Goal: Information Seeking & Learning: Compare options

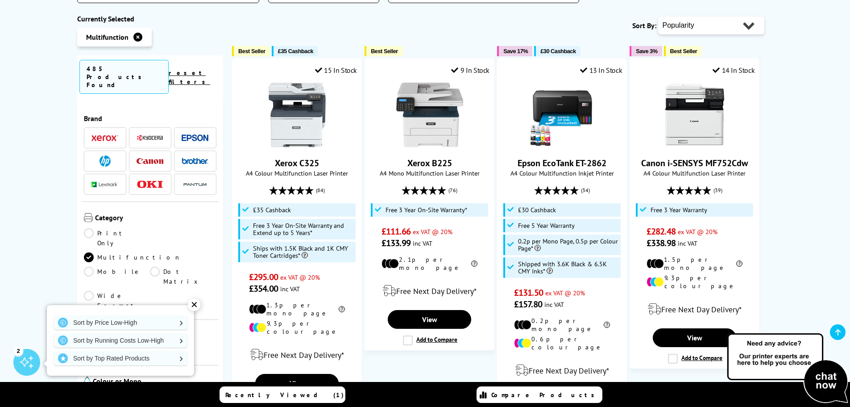
scroll to position [357, 0]
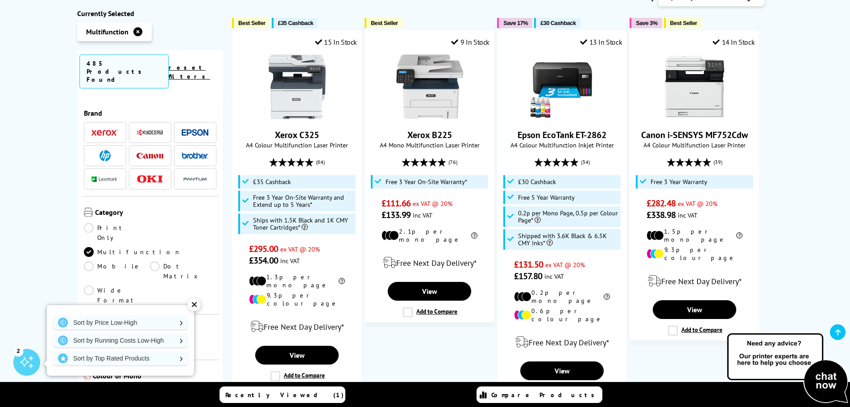
click at [196, 304] on div "✕" at bounding box center [194, 304] width 12 height 12
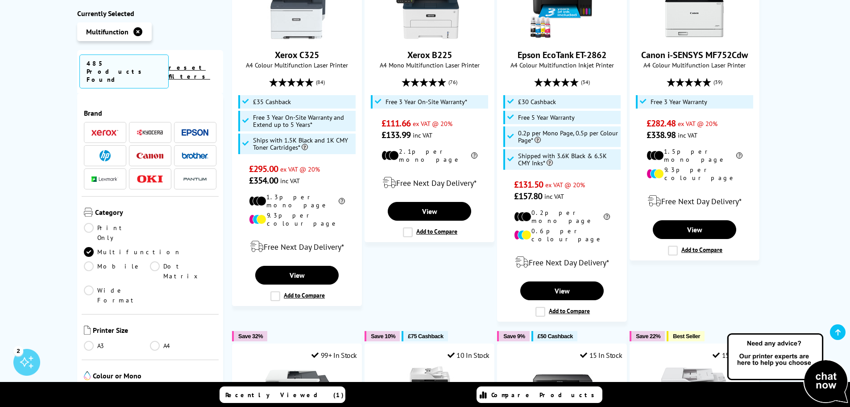
scroll to position [446, 0]
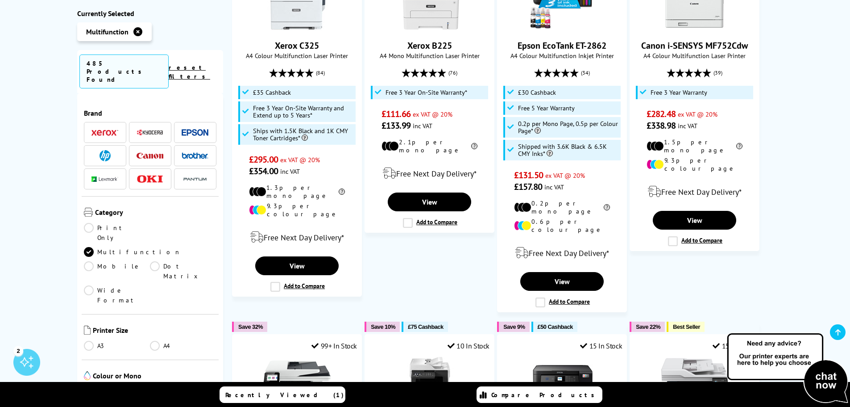
click at [156, 341] on link "A4" at bounding box center [183, 346] width 67 height 10
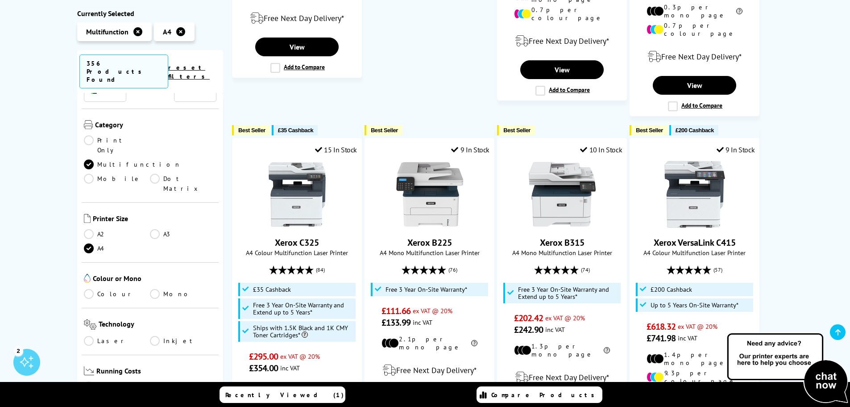
scroll to position [89, 0]
click at [155, 287] on link "Mono" at bounding box center [183, 292] width 67 height 10
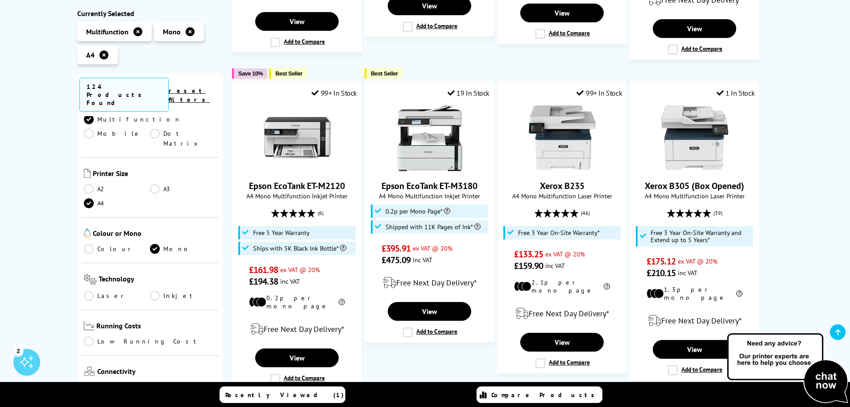
scroll to position [179, 0]
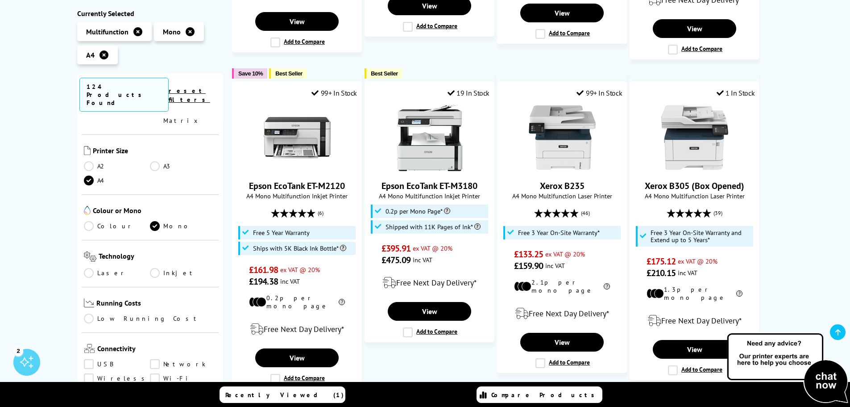
click at [153, 268] on link "Inkjet" at bounding box center [183, 273] width 67 height 10
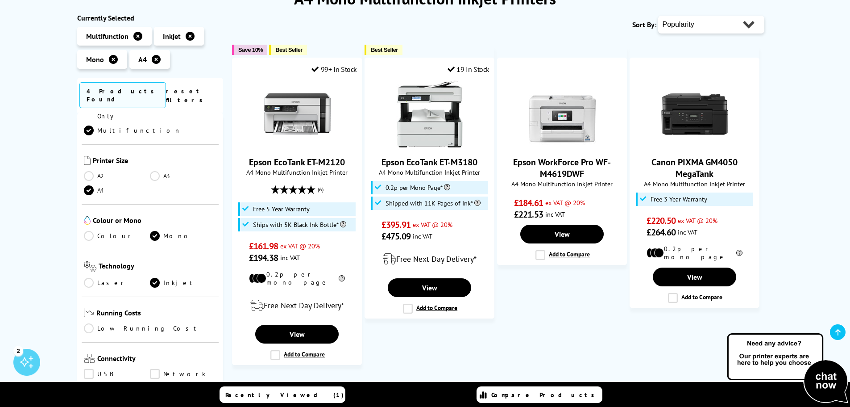
scroll to position [89, 0]
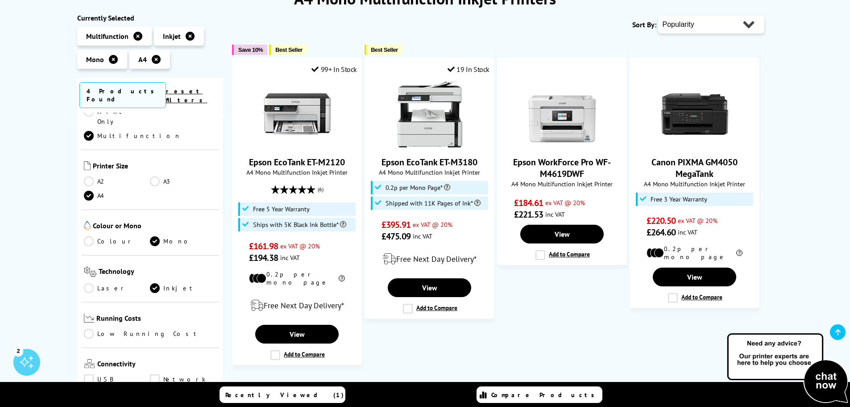
click at [152, 283] on link "Inkjet" at bounding box center [183, 288] width 67 height 10
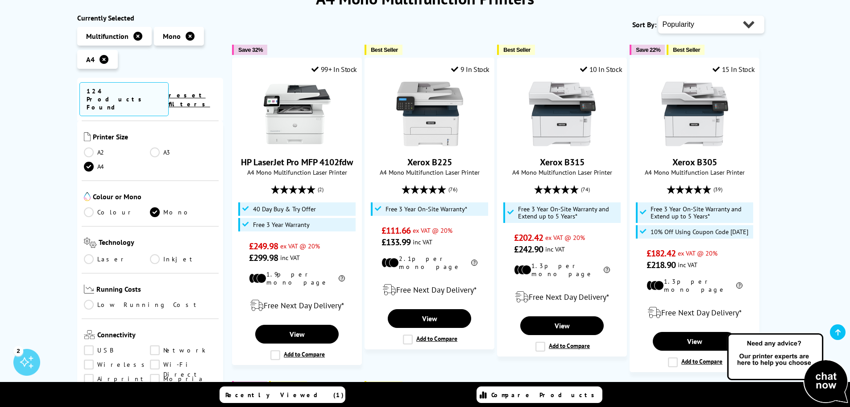
scroll to position [223, 0]
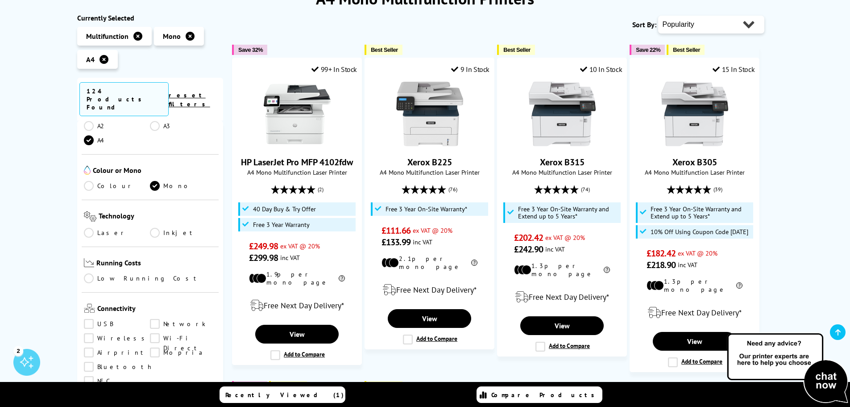
click at [92, 228] on link "Laser" at bounding box center [117, 233] width 67 height 10
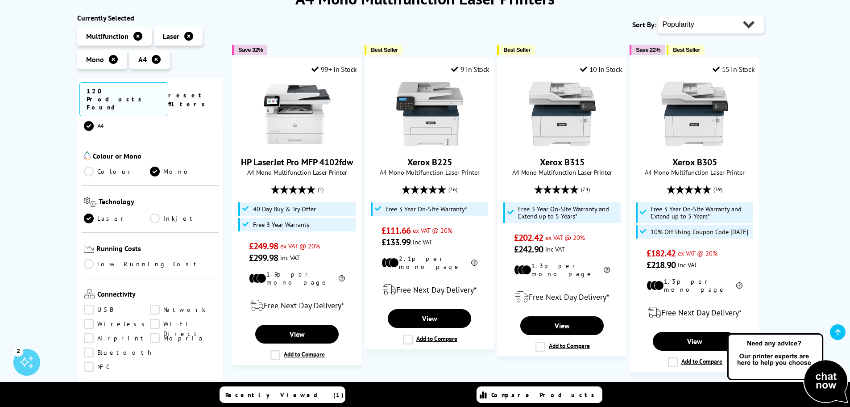
scroll to position [223, 0]
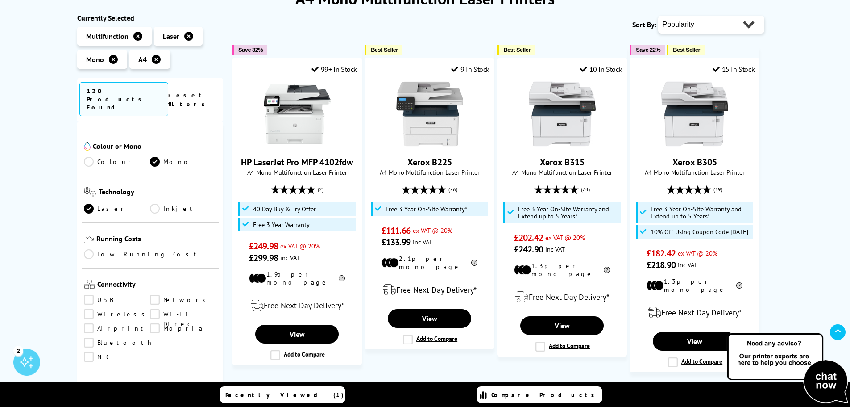
click at [129, 249] on link "Low Running Cost" at bounding box center [150, 254] width 133 height 10
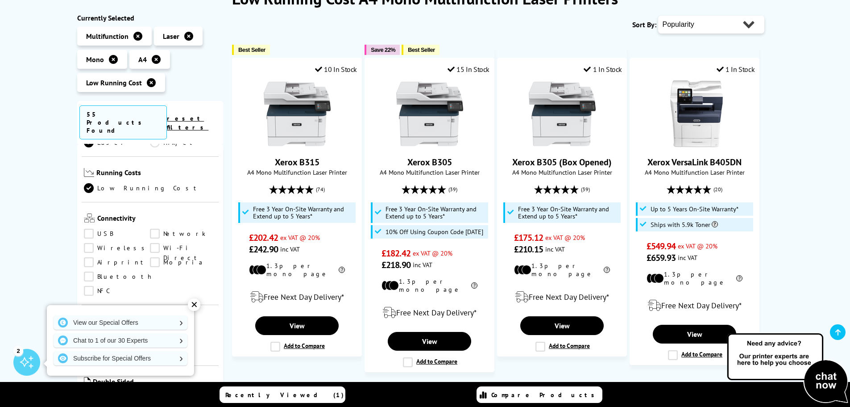
scroll to position [357, 0]
click at [104, 287] on link "Copy" at bounding box center [117, 292] width 67 height 10
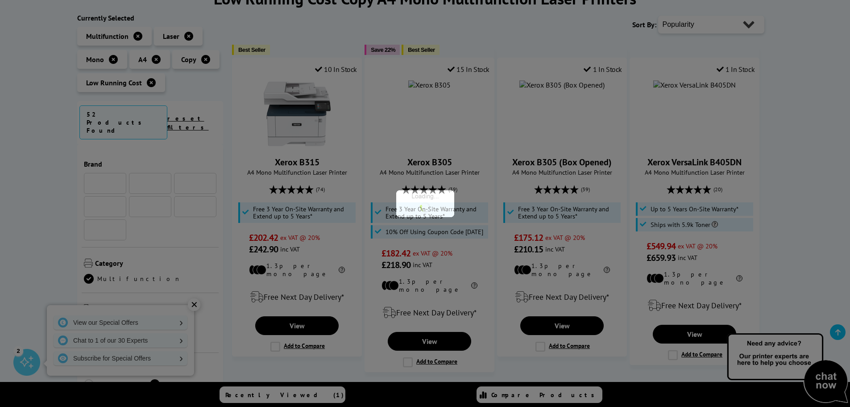
scroll to position [357, 0]
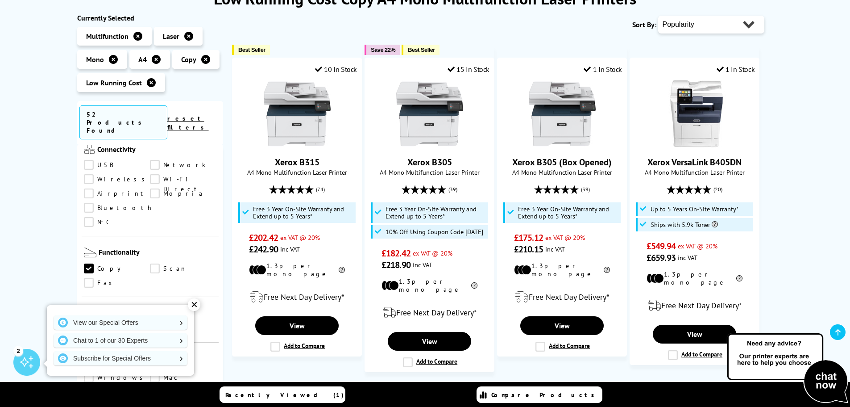
click at [157, 263] on link "Scan" at bounding box center [183, 268] width 67 height 10
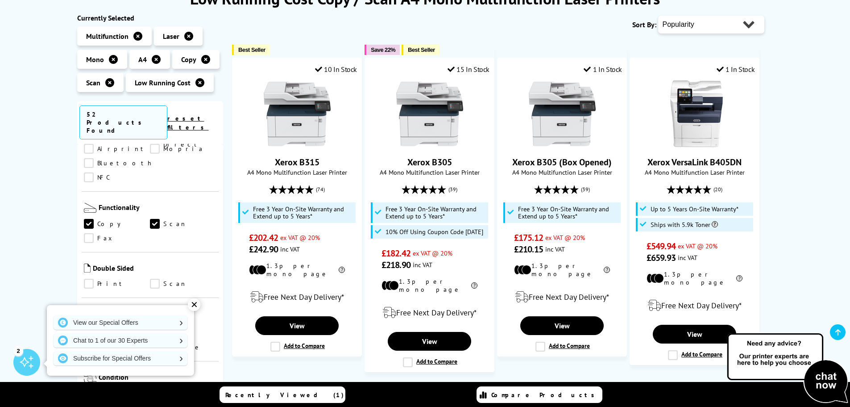
scroll to position [446, 0]
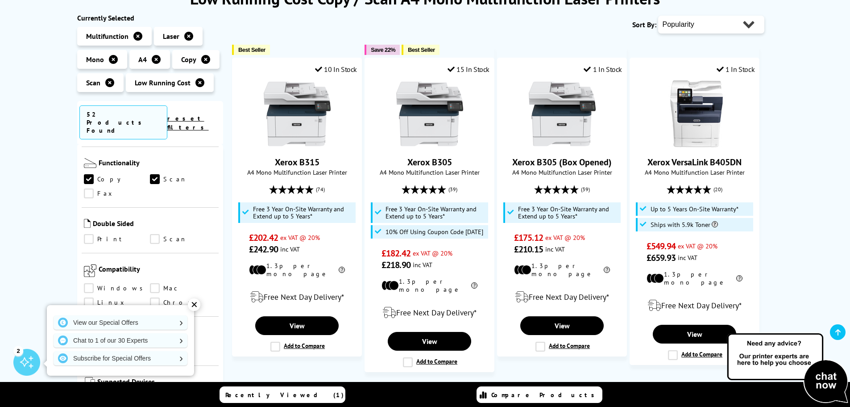
click at [106, 234] on link "Print" at bounding box center [117, 239] width 67 height 10
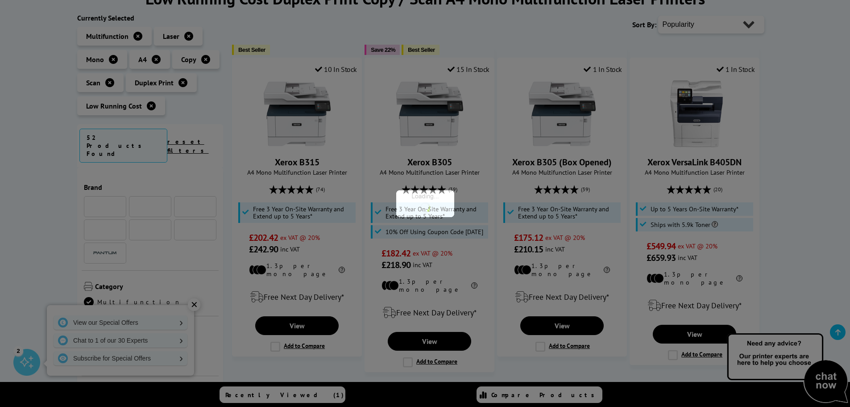
scroll to position [446, 0]
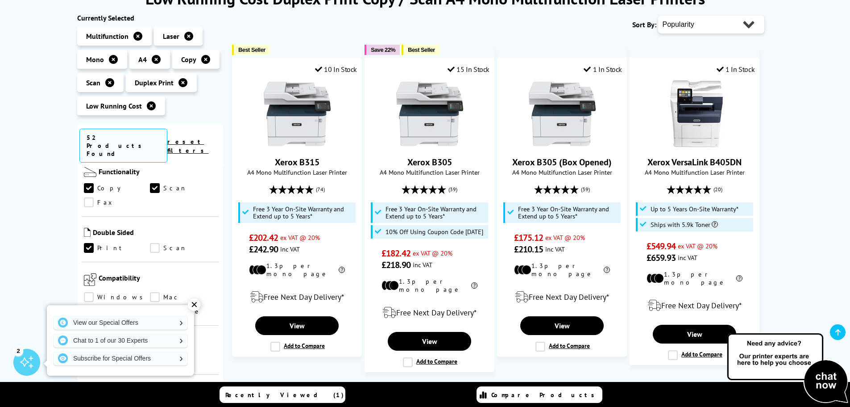
click at [167, 243] on link "Scan" at bounding box center [183, 248] width 67 height 10
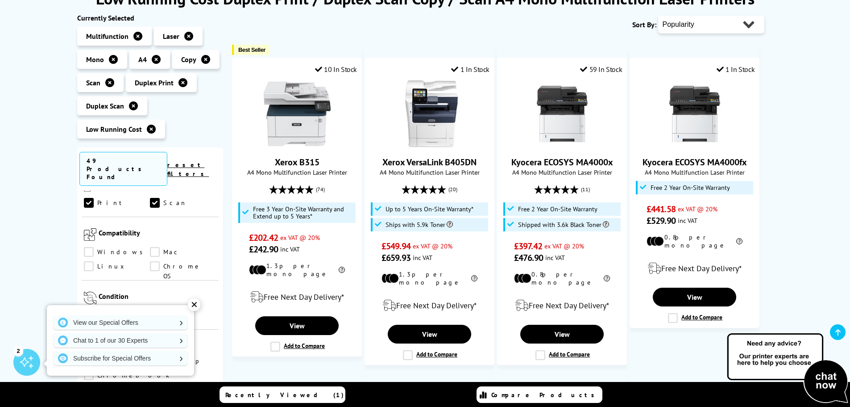
scroll to position [491, 0]
click at [104, 247] on link "Windows" at bounding box center [117, 252] width 67 height 10
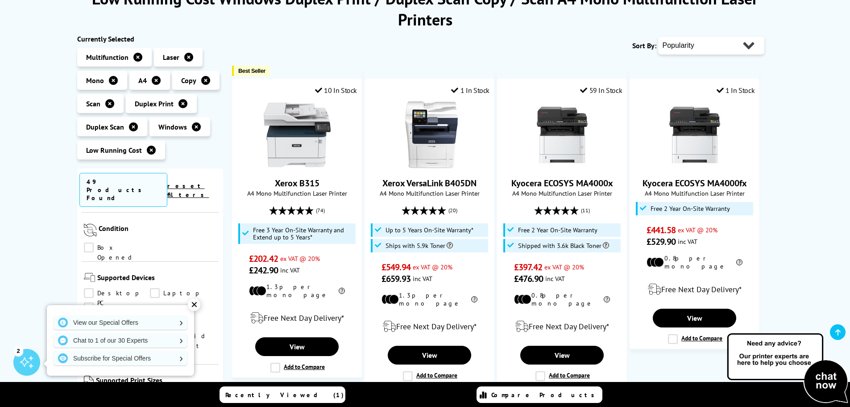
scroll to position [625, 0]
click at [124, 243] on link "Desktop PC" at bounding box center [117, 248] width 67 height 10
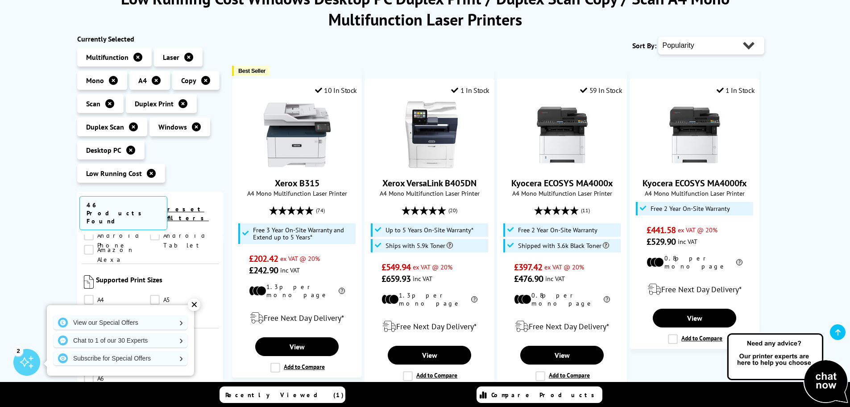
scroll to position [714, 0]
click at [106, 284] on link "A4" at bounding box center [117, 289] width 67 height 10
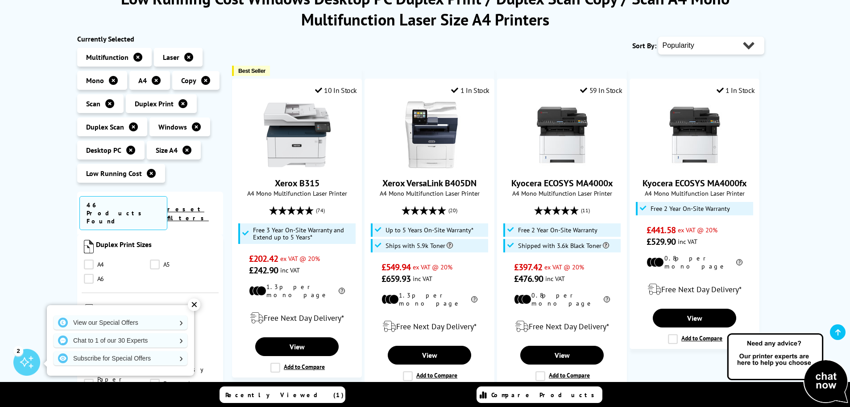
scroll to position [759, 0]
click at [103, 304] on link "A4" at bounding box center [117, 309] width 67 height 10
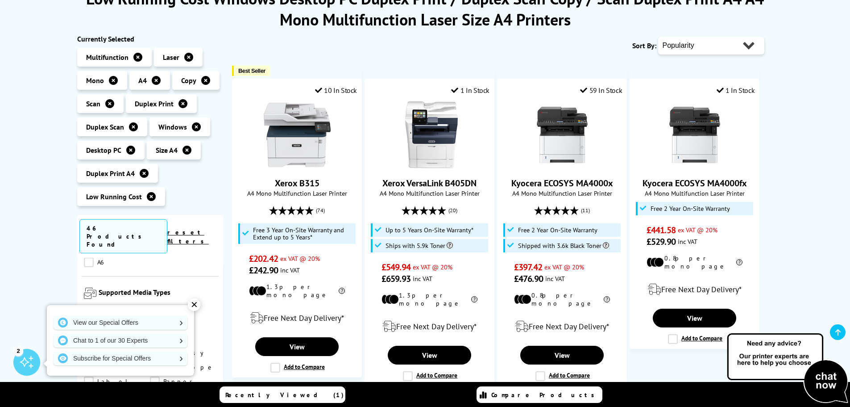
scroll to position [848, 0]
drag, startPoint x: 193, startPoint y: 306, endPoint x: 184, endPoint y: 299, distance: 11.7
click at [193, 306] on div "✕" at bounding box center [194, 304] width 12 height 12
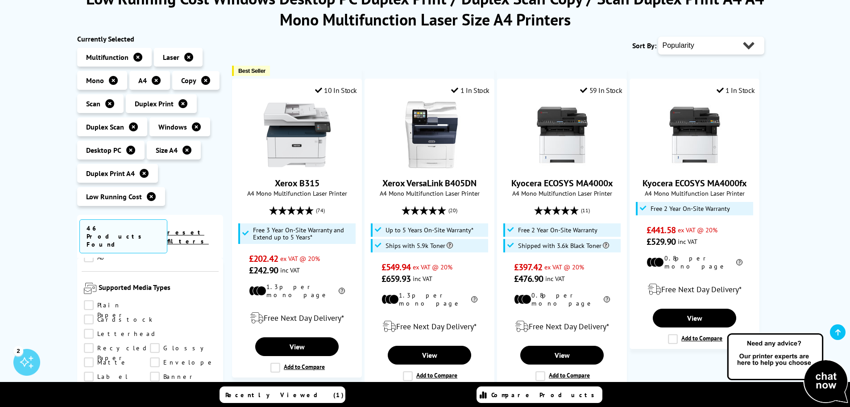
click at [116, 300] on link "Plain Paper" at bounding box center [117, 305] width 67 height 10
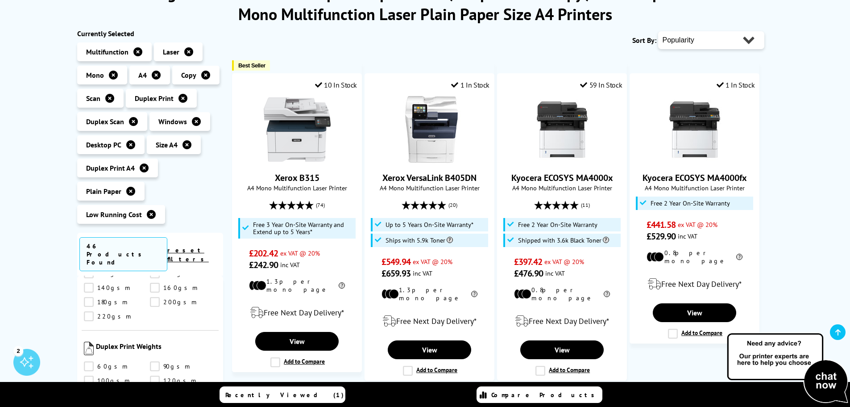
scroll to position [134, 0]
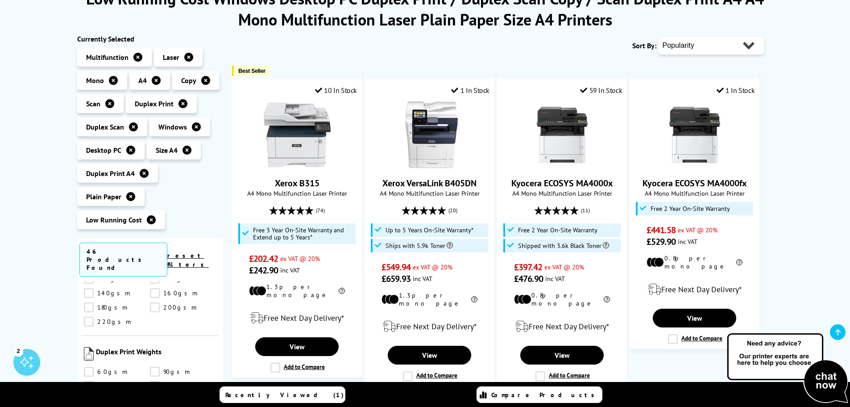
click at [691, 45] on select "Popularity Rating Price - Low to High Price - High to Low Running Costs - Low t…" at bounding box center [711, 46] width 106 height 18
select select "Price Ascending"
click at [658, 37] on select "Popularity Rating Price - Low to High Price - High to Low Running Costs - Low t…" at bounding box center [711, 46] width 106 height 18
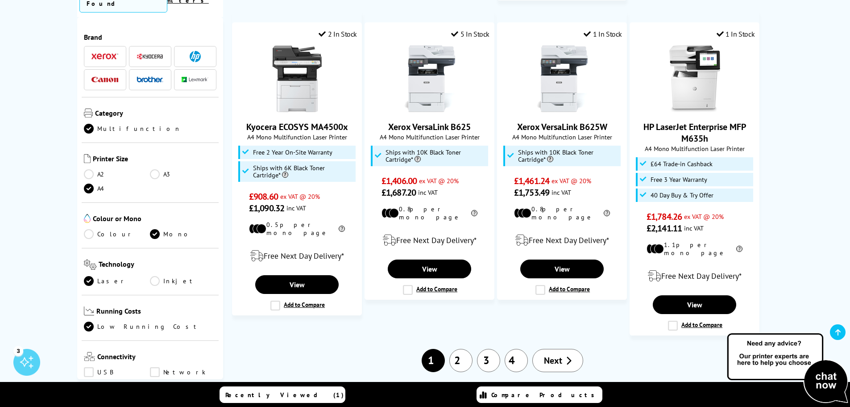
scroll to position [804, 0]
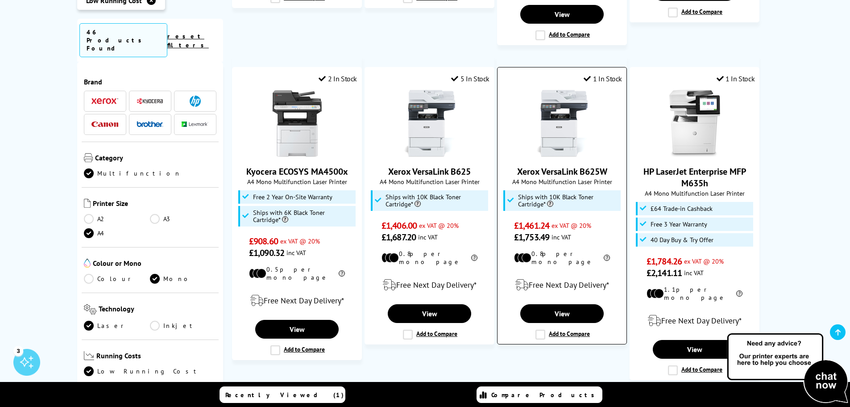
click at [553, 122] on img at bounding box center [562, 123] width 67 height 67
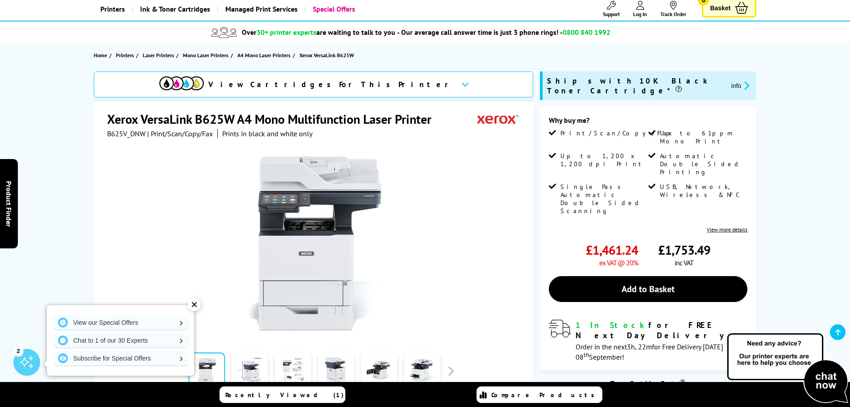
scroll to position [89, 0]
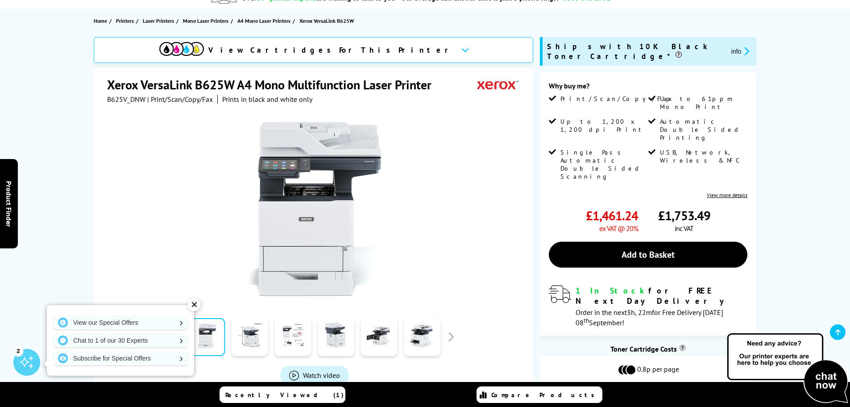
click at [197, 304] on div "✕" at bounding box center [194, 304] width 12 height 12
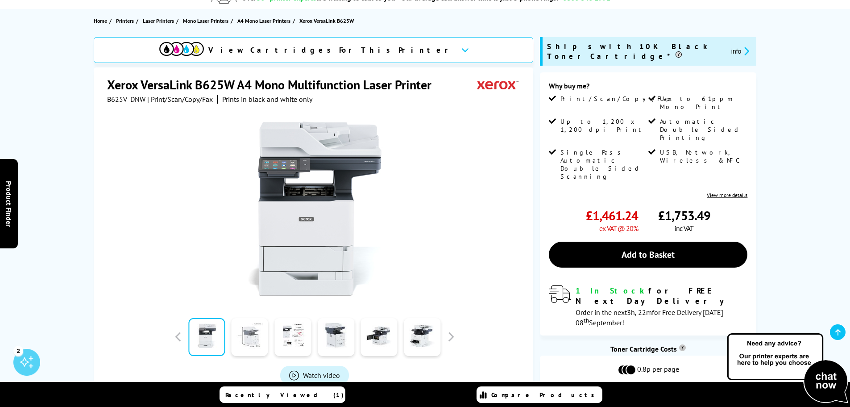
click at [260, 344] on link at bounding box center [250, 337] width 37 height 38
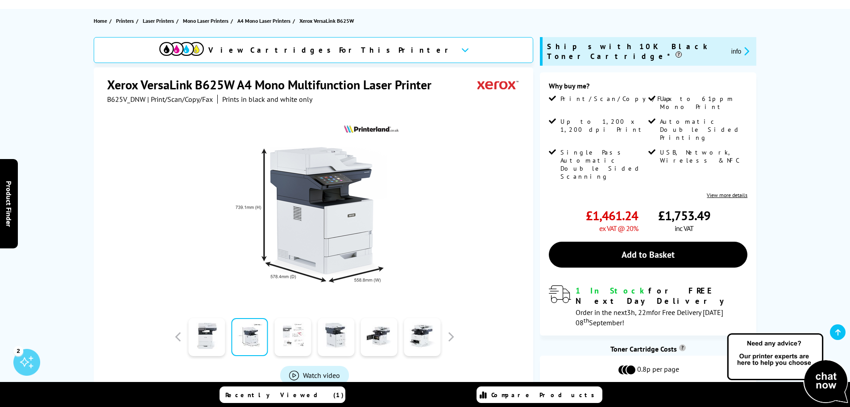
click at [279, 344] on link at bounding box center [293, 337] width 37 height 38
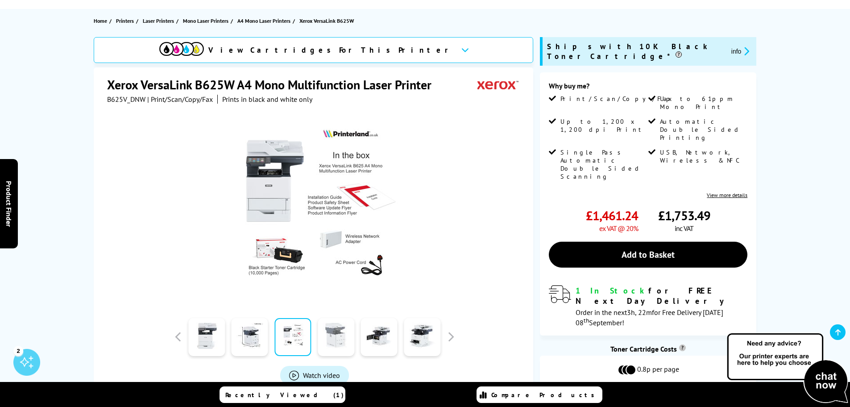
click at [341, 337] on link at bounding box center [336, 337] width 37 height 38
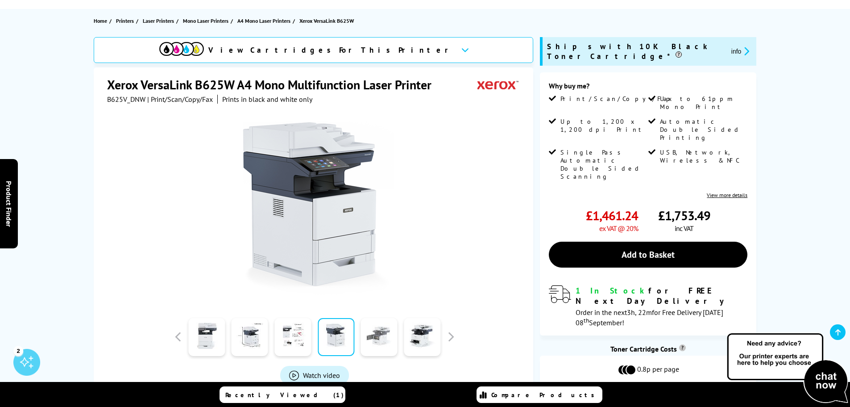
click at [378, 330] on link at bounding box center [379, 337] width 37 height 38
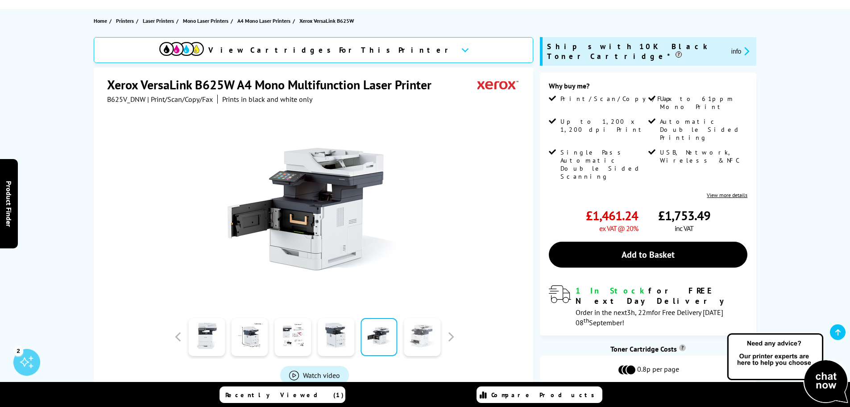
click at [415, 327] on link at bounding box center [422, 337] width 37 height 38
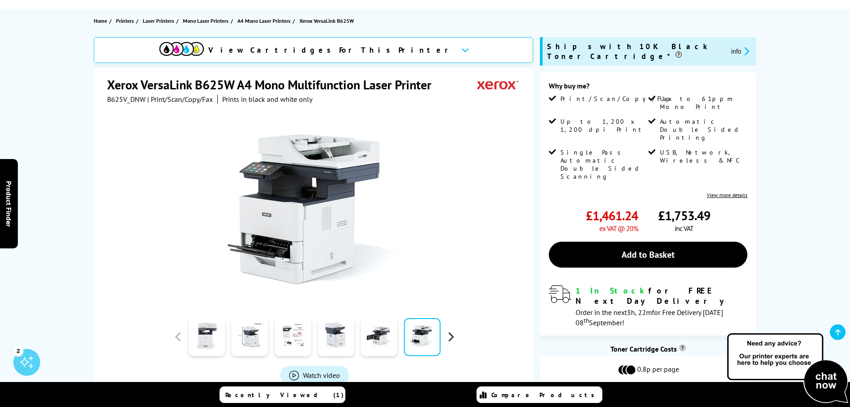
click at [451, 333] on button "button" at bounding box center [450, 336] width 13 height 13
click at [209, 349] on link at bounding box center [206, 337] width 37 height 38
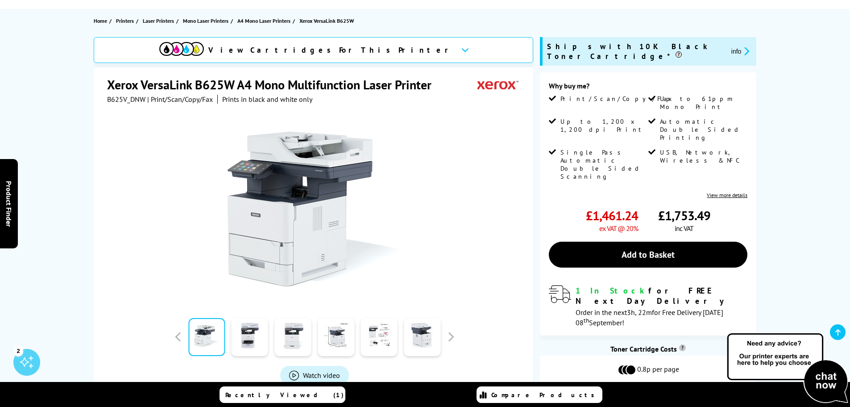
click at [228, 345] on div at bounding box center [249, 336] width 43 height 45
click at [240, 343] on link at bounding box center [250, 337] width 37 height 38
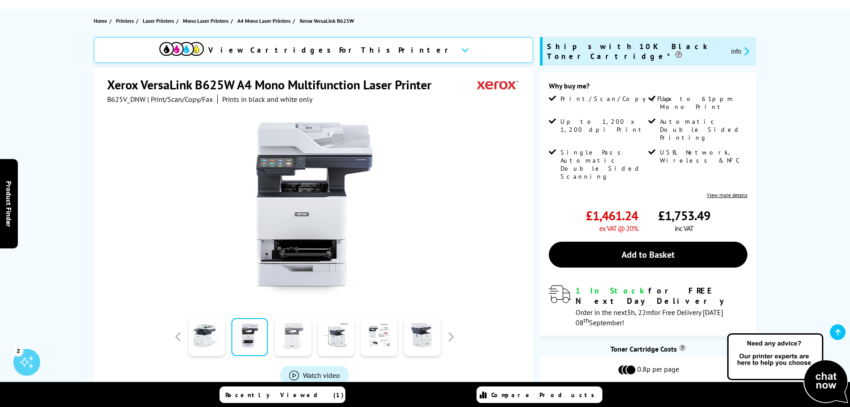
click at [288, 338] on link at bounding box center [293, 337] width 37 height 38
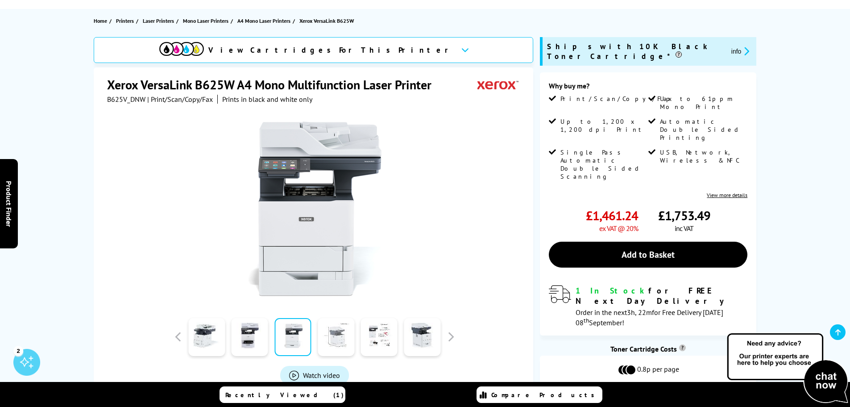
click at [329, 338] on link at bounding box center [336, 337] width 37 height 38
click at [350, 335] on link at bounding box center [336, 337] width 37 height 38
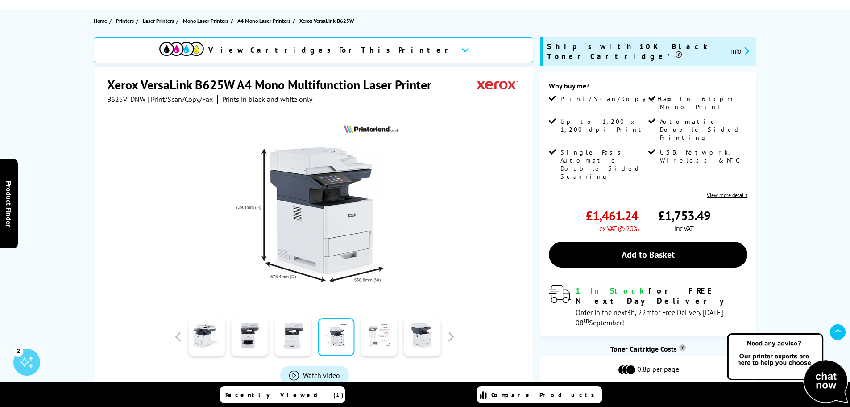
click at [377, 333] on link at bounding box center [379, 337] width 37 height 38
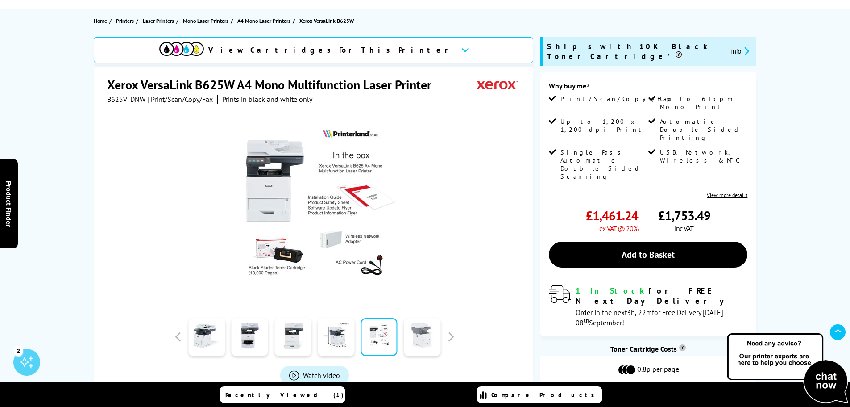
click at [411, 332] on link at bounding box center [422, 337] width 37 height 38
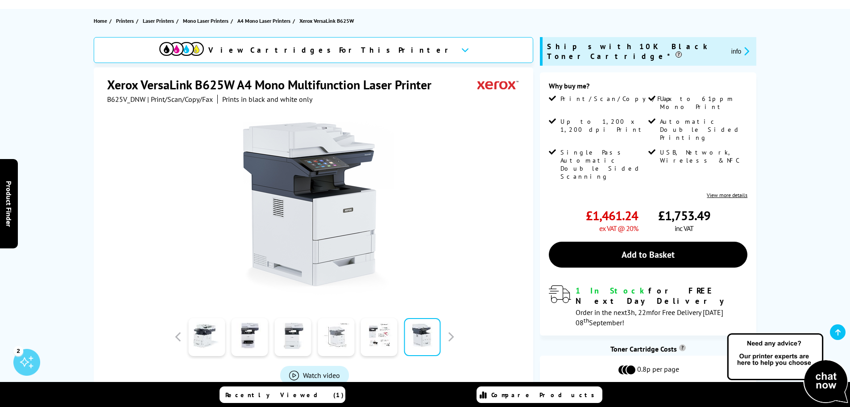
click at [340, 329] on link at bounding box center [336, 337] width 37 height 38
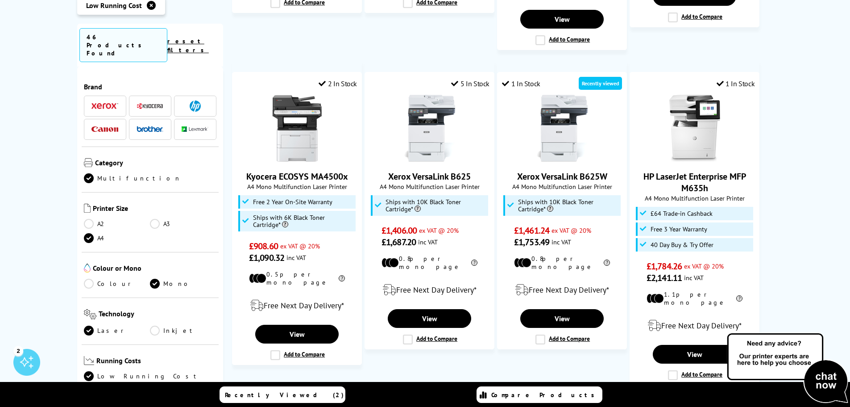
click at [157, 279] on link "Mono" at bounding box center [183, 284] width 67 height 10
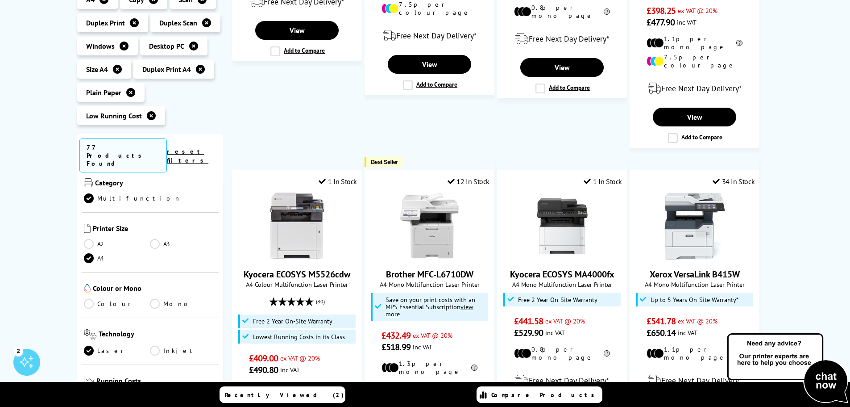
scroll to position [134, 0]
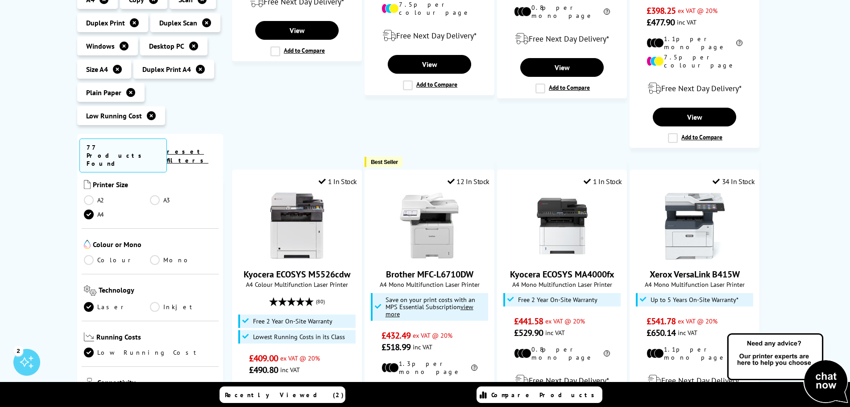
click at [104, 255] on link "Colour" at bounding box center [117, 260] width 67 height 10
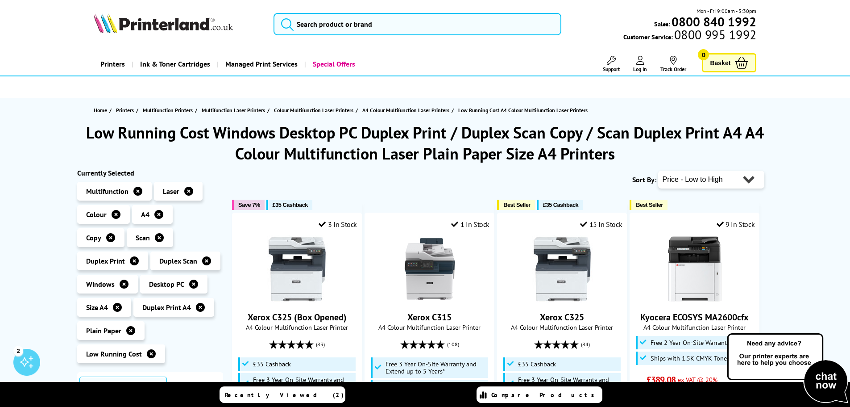
click at [708, 185] on select "Popularity Rating Price - Low to High Price - High to Low Running Costs - Low t…" at bounding box center [711, 180] width 106 height 18
select select "Price Descending"
click at [658, 171] on select "Popularity Rating Price - Low to High Price - High to Low Running Costs - Low t…" at bounding box center [711, 180] width 106 height 18
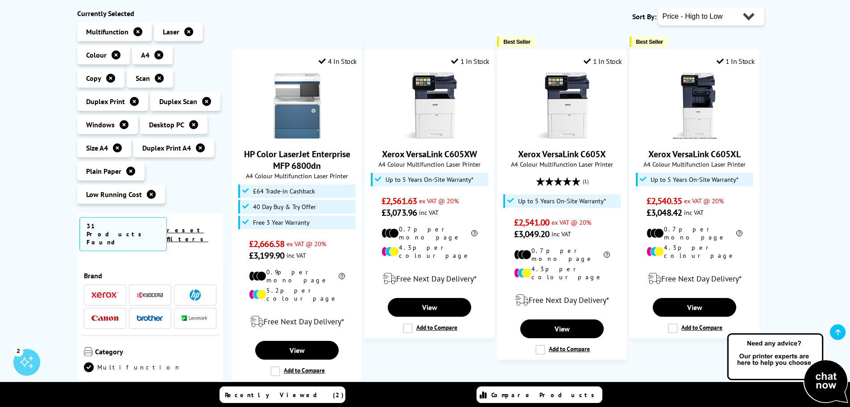
scroll to position [179, 0]
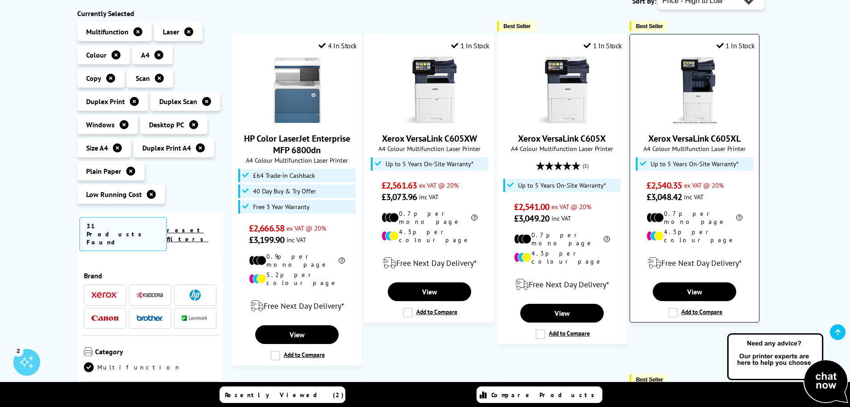
click at [710, 136] on link "Xerox VersaLink C605XL" at bounding box center [695, 139] width 92 height 12
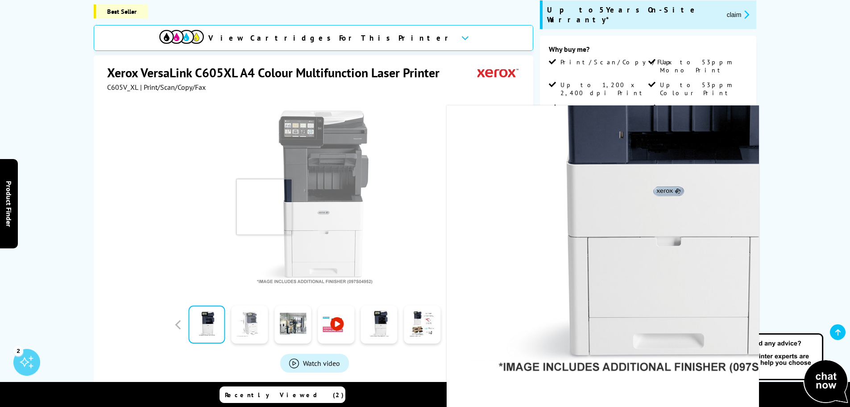
scroll to position [134, 0]
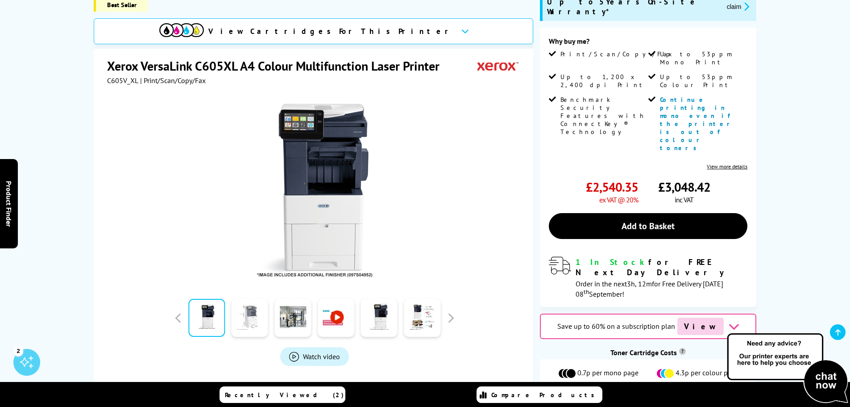
click at [265, 319] on link at bounding box center [250, 318] width 37 height 38
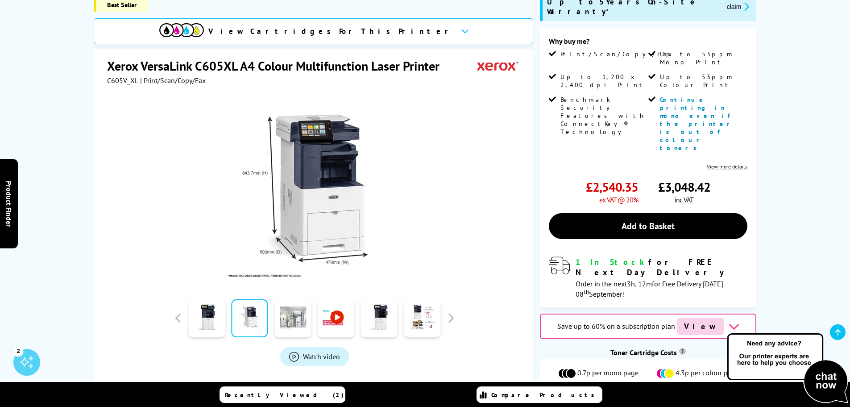
click at [282, 309] on link at bounding box center [293, 318] width 37 height 38
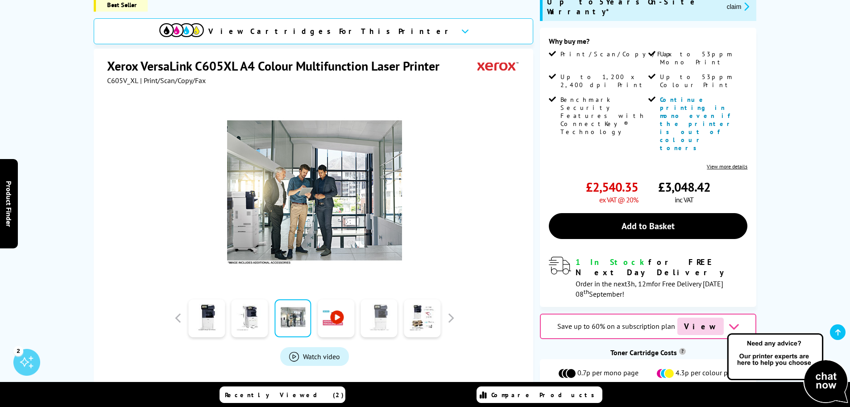
click at [380, 318] on link at bounding box center [379, 318] width 37 height 38
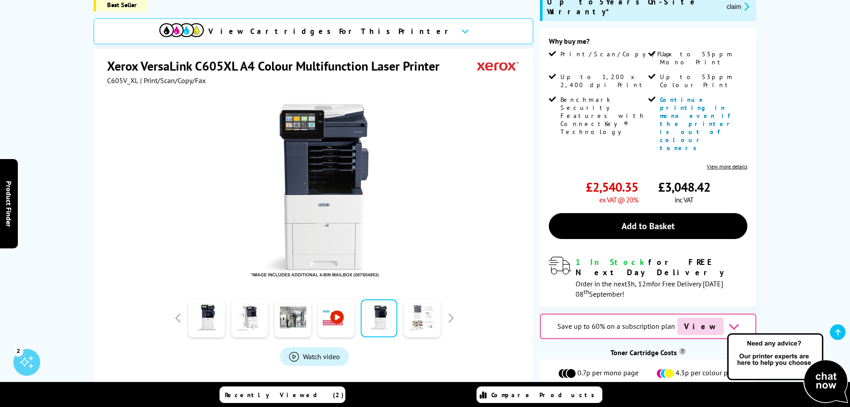
click at [405, 313] on link at bounding box center [422, 318] width 37 height 38
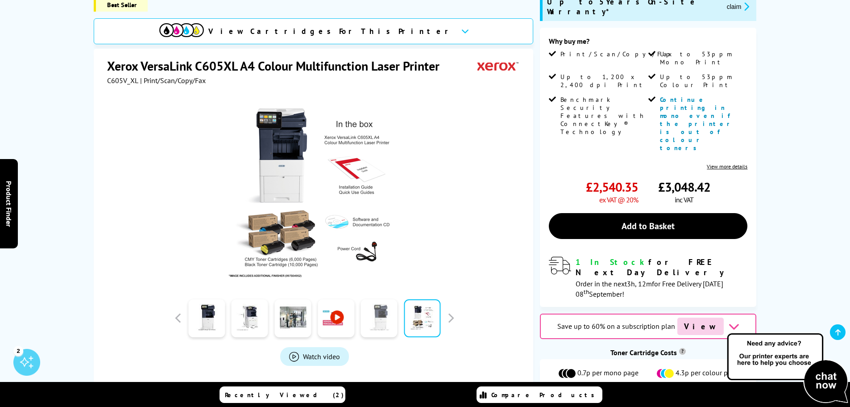
click at [377, 315] on link at bounding box center [379, 318] width 37 height 38
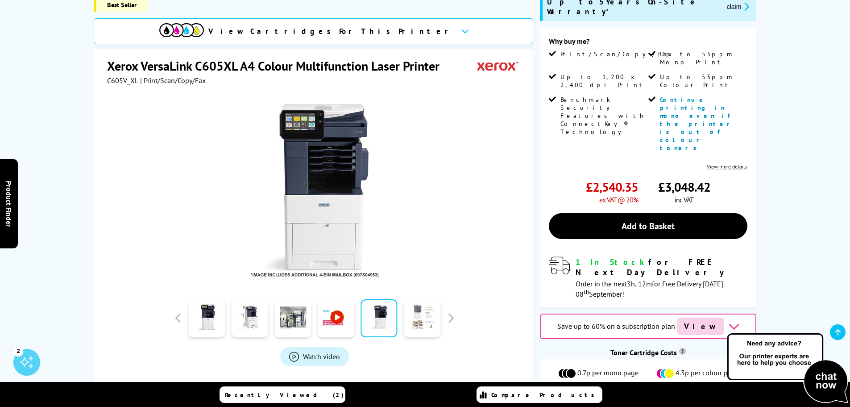
click at [408, 303] on link at bounding box center [422, 318] width 37 height 38
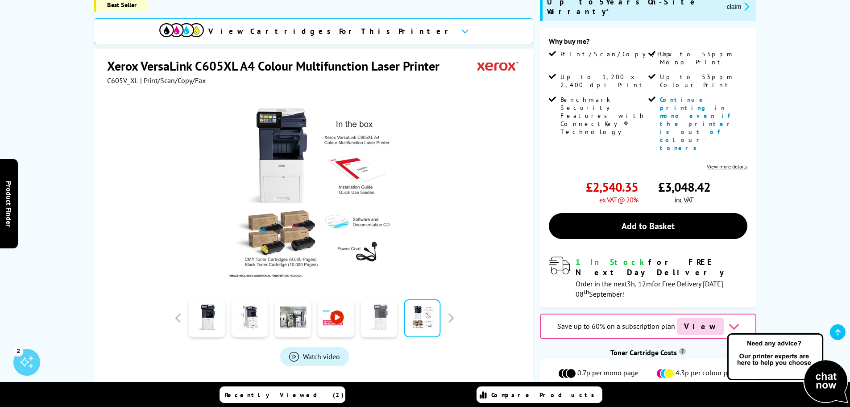
click at [377, 312] on link at bounding box center [379, 318] width 37 height 38
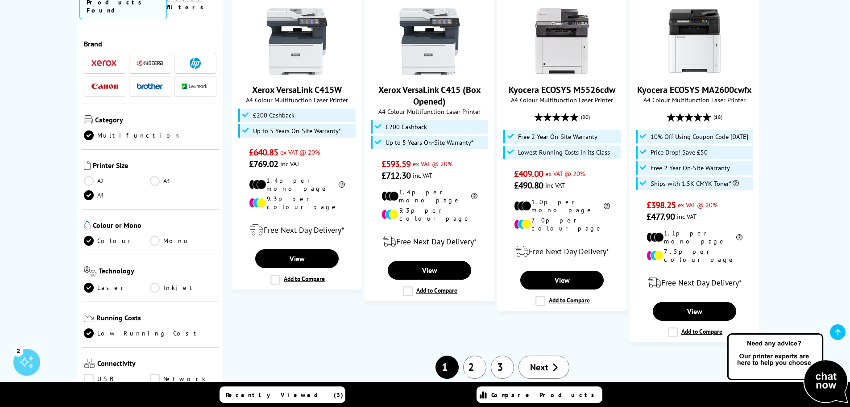
scroll to position [1027, 0]
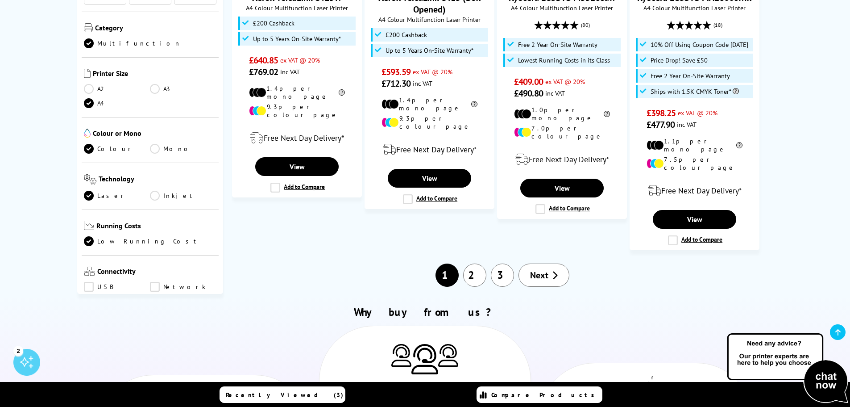
click at [474, 263] on link "2" at bounding box center [474, 274] width 23 height 23
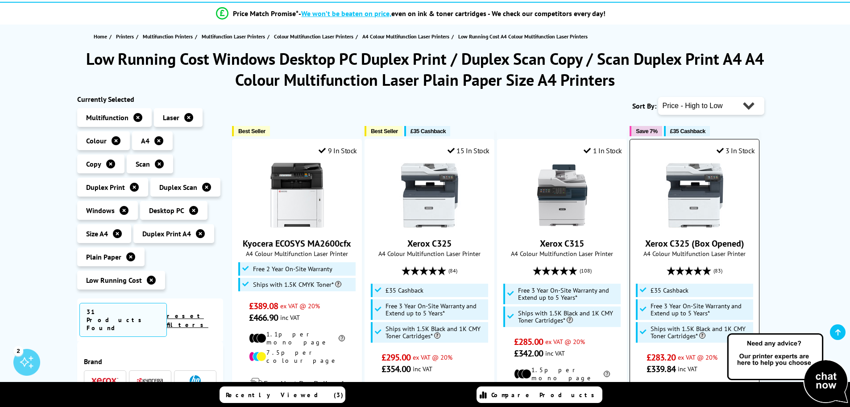
scroll to position [89, 0]
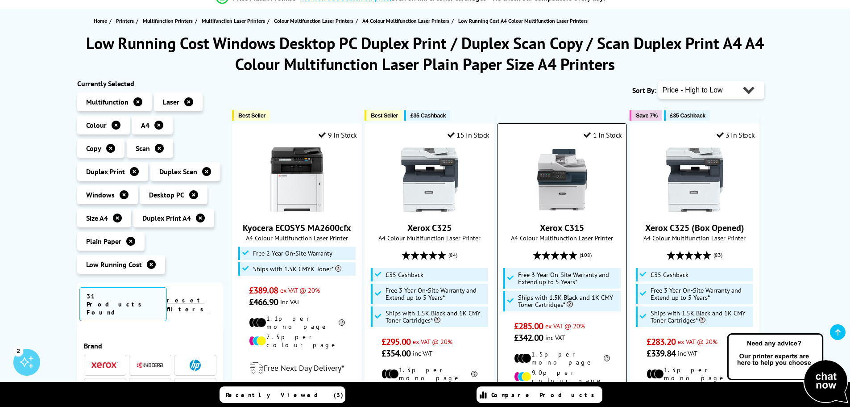
click at [562, 200] on img at bounding box center [562, 179] width 67 height 67
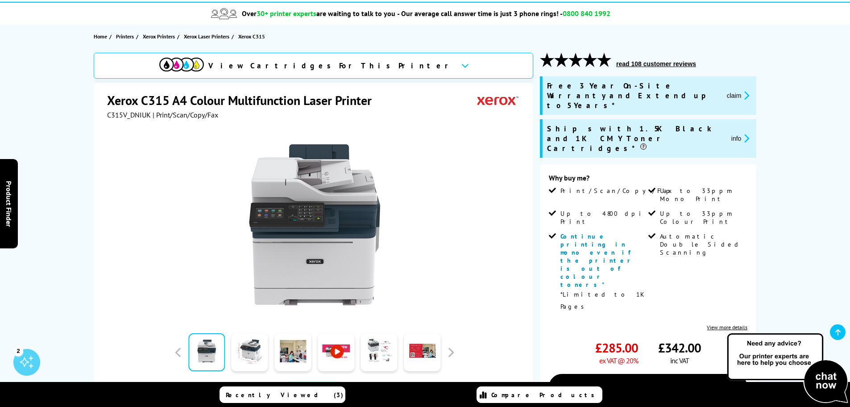
scroll to position [89, 0]
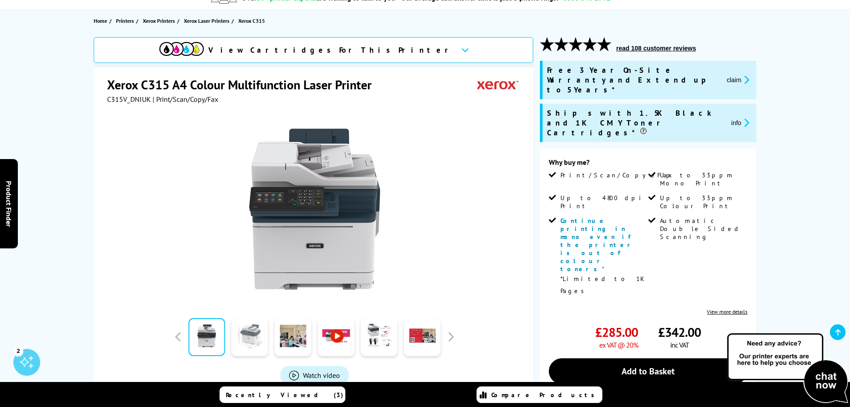
click at [248, 345] on link at bounding box center [250, 337] width 37 height 38
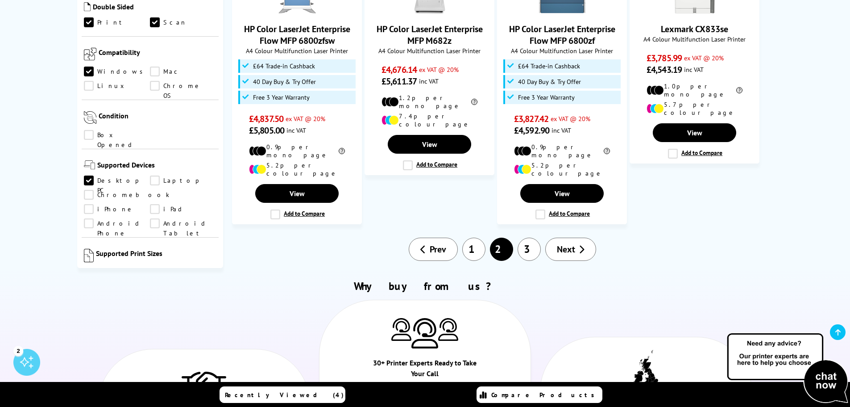
scroll to position [982, 0]
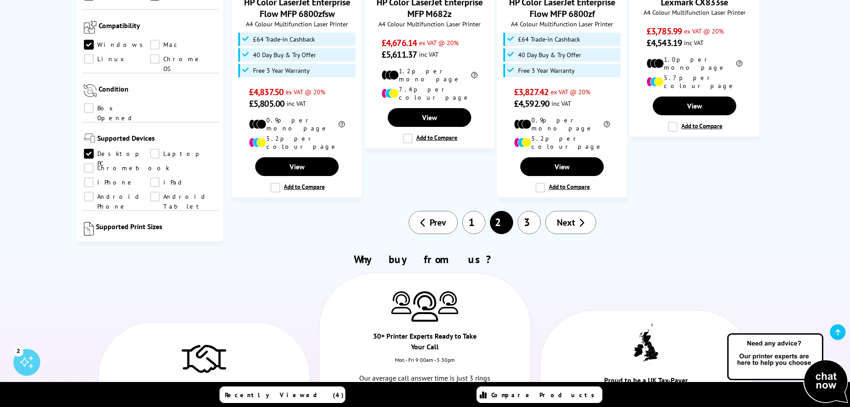
click at [519, 211] on link "3" at bounding box center [529, 222] width 23 height 23
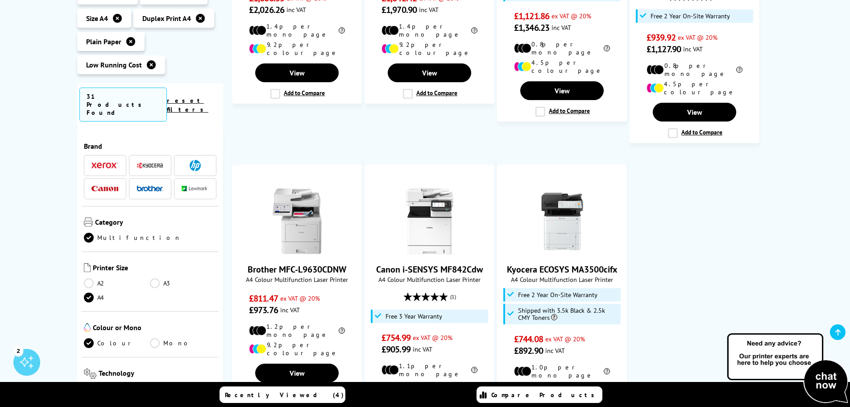
scroll to position [402, 0]
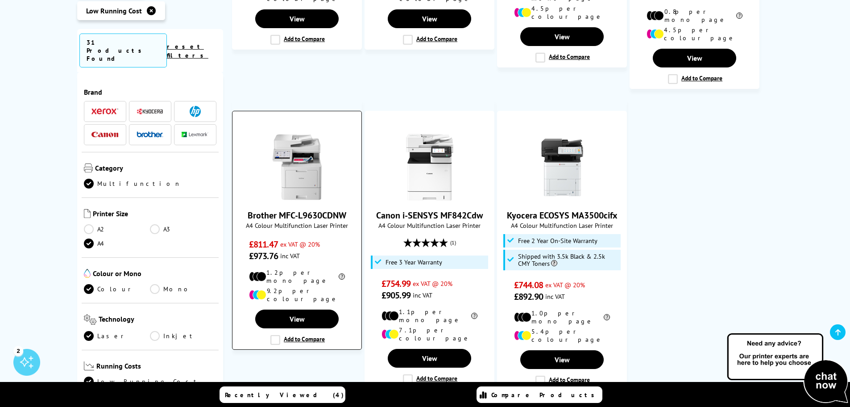
click at [295, 169] on img at bounding box center [297, 166] width 67 height 67
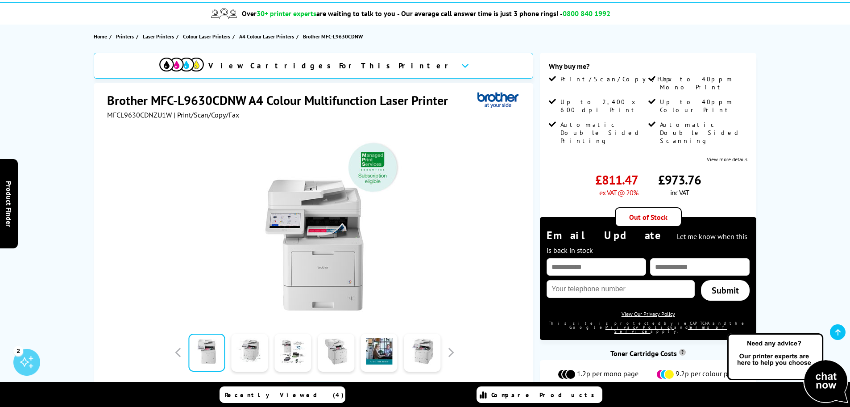
scroll to position [89, 0]
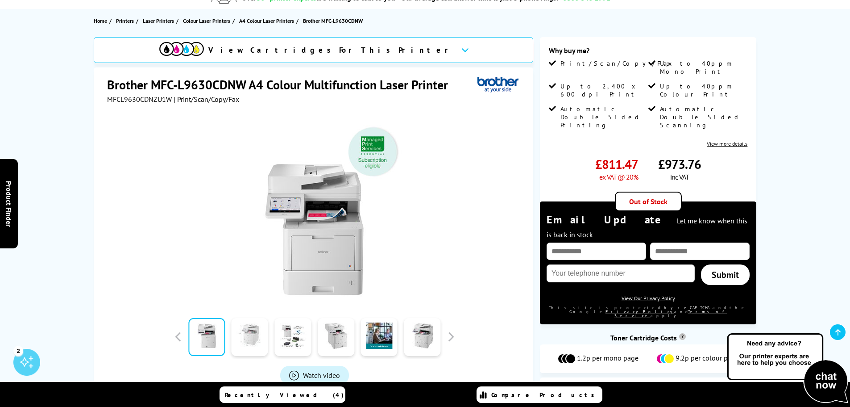
click at [247, 333] on link at bounding box center [250, 337] width 37 height 38
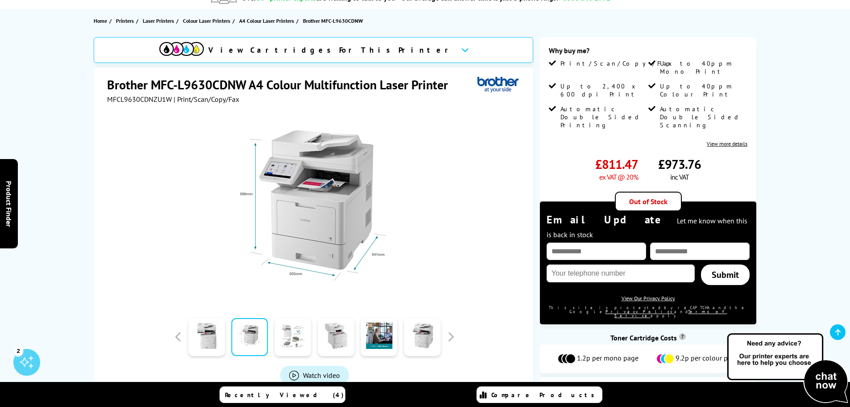
click at [294, 334] on link at bounding box center [293, 337] width 37 height 38
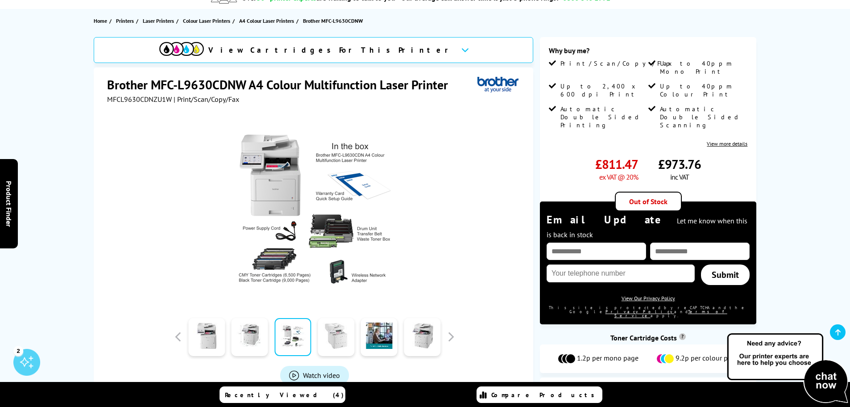
click at [337, 335] on link at bounding box center [336, 337] width 37 height 38
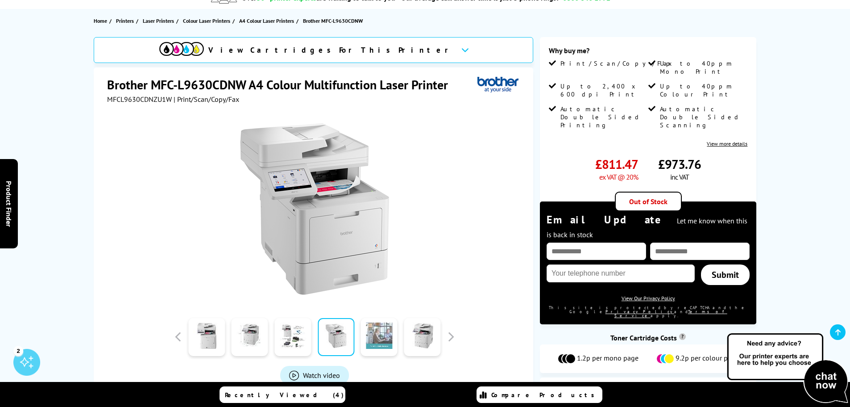
click at [371, 335] on link at bounding box center [379, 337] width 37 height 38
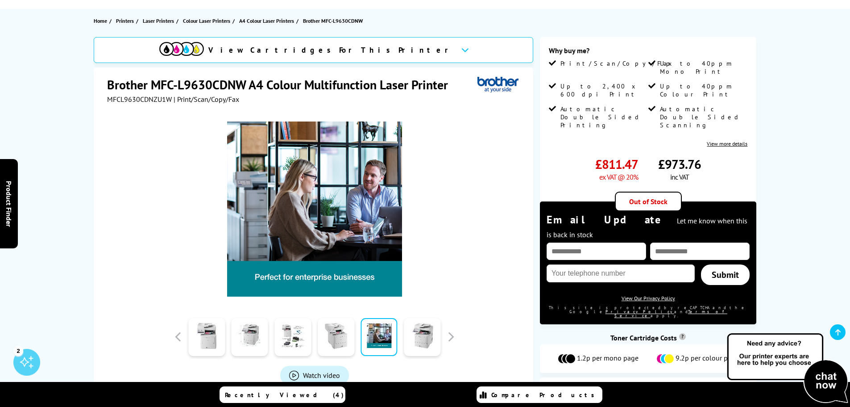
click at [402, 333] on div at bounding box center [422, 336] width 43 height 45
click at [414, 336] on link at bounding box center [422, 337] width 37 height 38
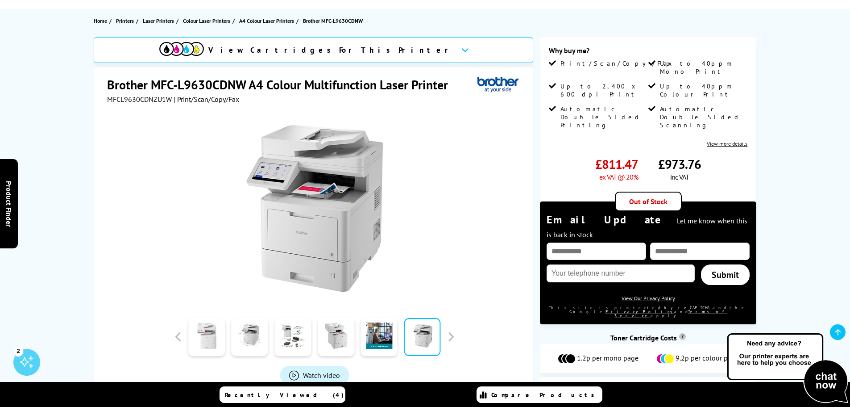
click at [212, 334] on link at bounding box center [206, 337] width 37 height 38
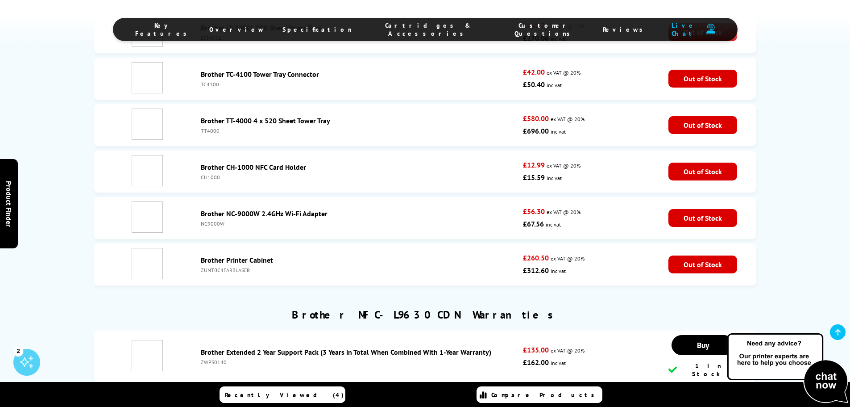
scroll to position [4171, 0]
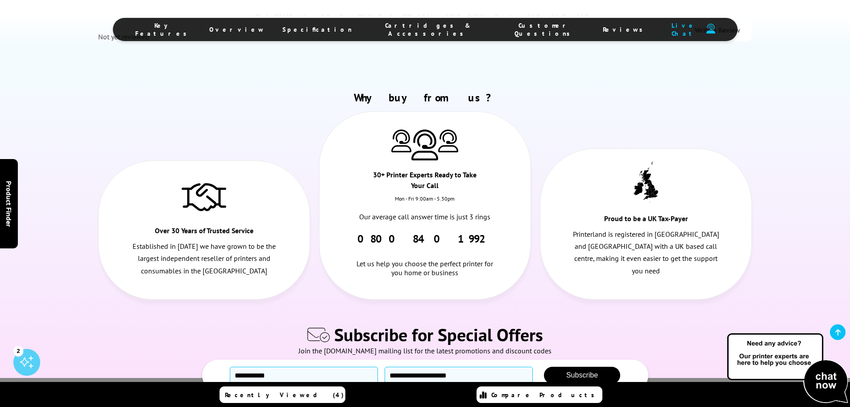
drag, startPoint x: 458, startPoint y: 312, endPoint x: 529, endPoint y: 319, distance: 71.4
copy p "[EMAIL_ADDRESS][DOMAIN_NAME]"
